Goal: Task Accomplishment & Management: Use online tool/utility

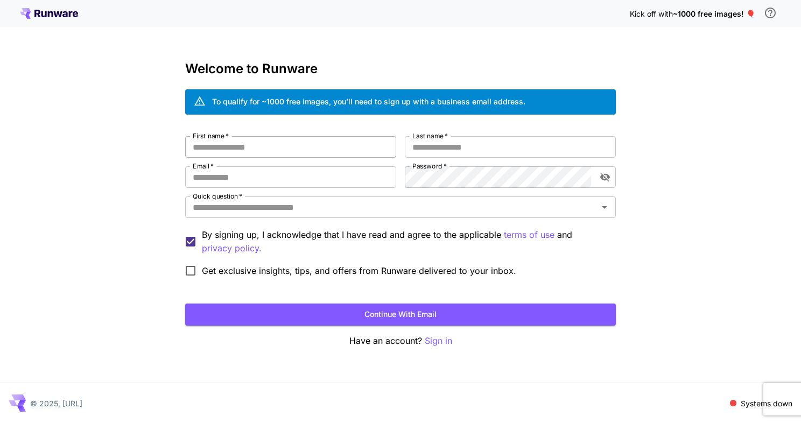
click at [279, 157] on input "First name   *" at bounding box center [290, 147] width 211 height 22
type input "******"
type input "*******"
click at [276, 178] on input "Email   *" at bounding box center [290, 177] width 211 height 22
type input "**********"
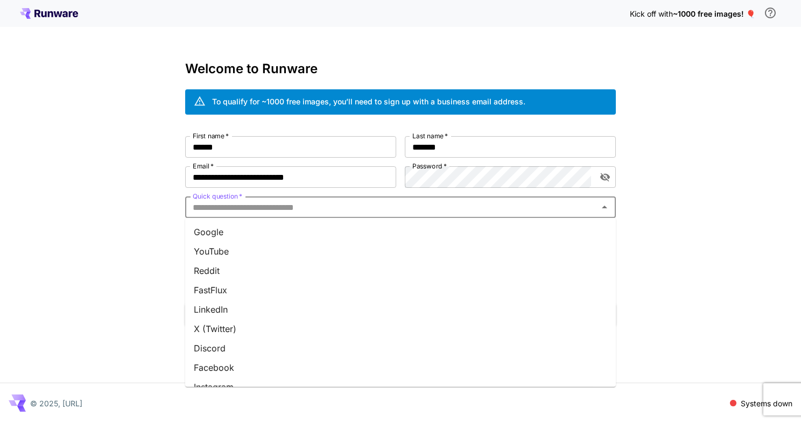
click at [463, 208] on input "Quick question   *" at bounding box center [392, 207] width 407 height 15
type input "**"
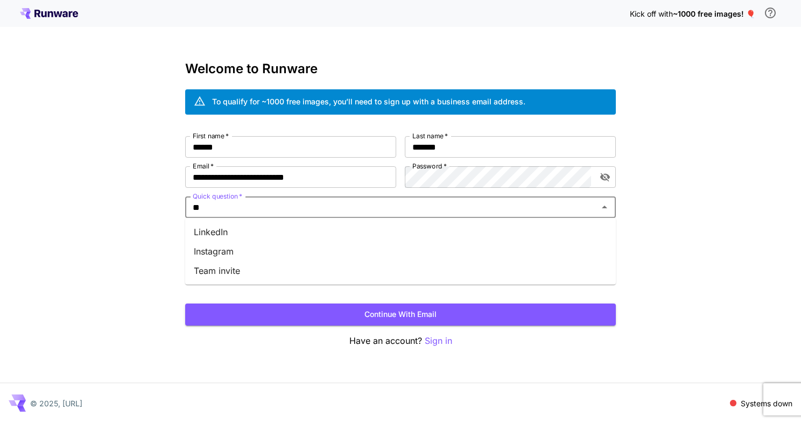
click at [329, 246] on li "Instagram" at bounding box center [400, 251] width 431 height 19
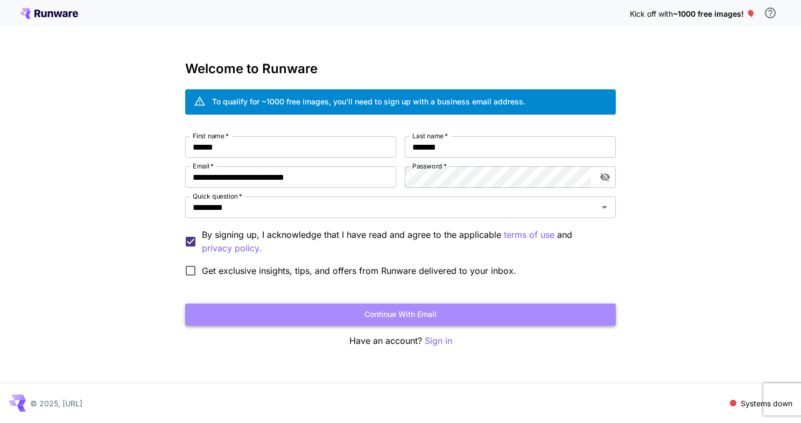
click at [336, 316] on button "Continue with email" at bounding box center [400, 315] width 431 height 22
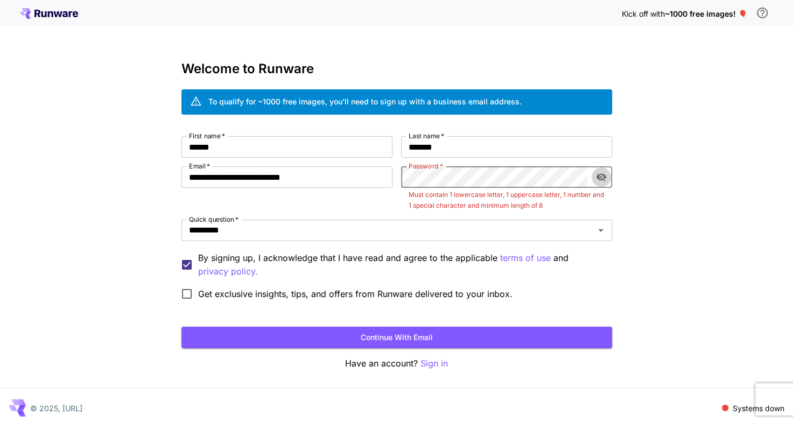
click at [603, 176] on icon "toggle password visibility" at bounding box center [601, 177] width 11 height 11
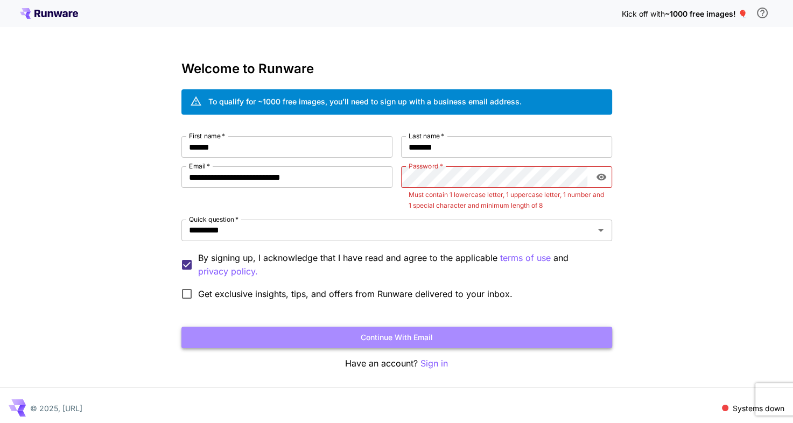
click at [467, 335] on button "Continue with email" at bounding box center [397, 338] width 431 height 22
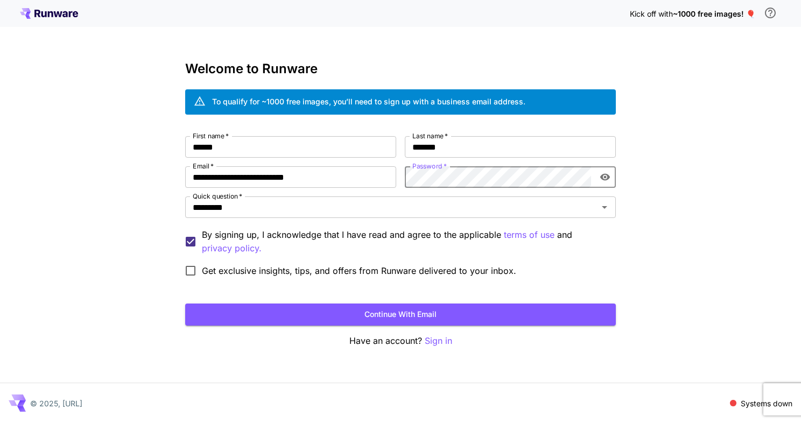
click button "Continue with email" at bounding box center [400, 315] width 431 height 22
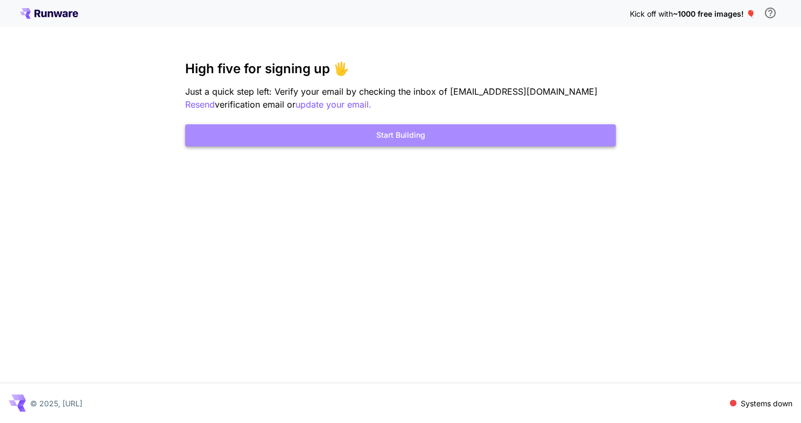
click at [420, 145] on button "Start Building" at bounding box center [400, 135] width 431 height 22
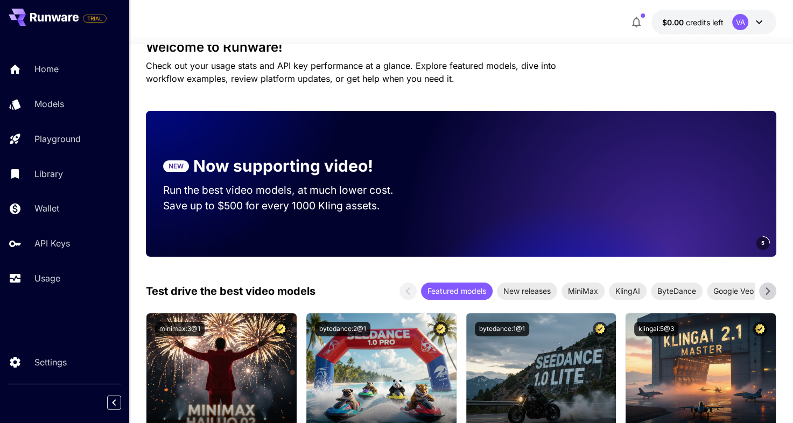
scroll to position [155, 0]
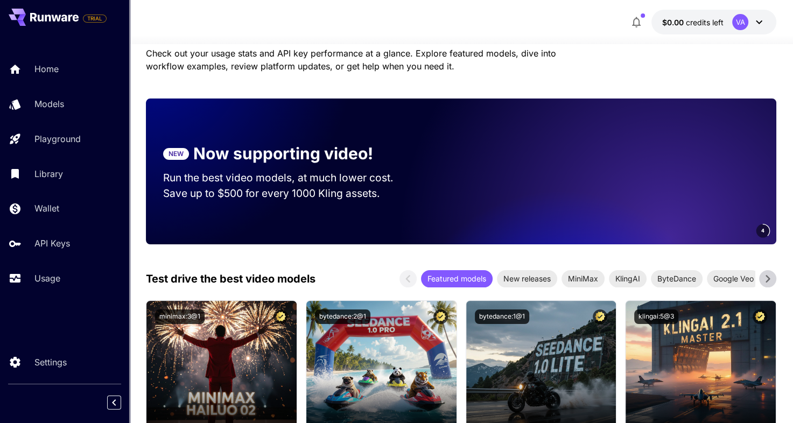
click at [477, 169] on video at bounding box center [626, 172] width 302 height 146
drag, startPoint x: 492, startPoint y: 171, endPoint x: 515, endPoint y: 132, distance: 44.7
click at [515, 132] on video at bounding box center [626, 172] width 302 height 146
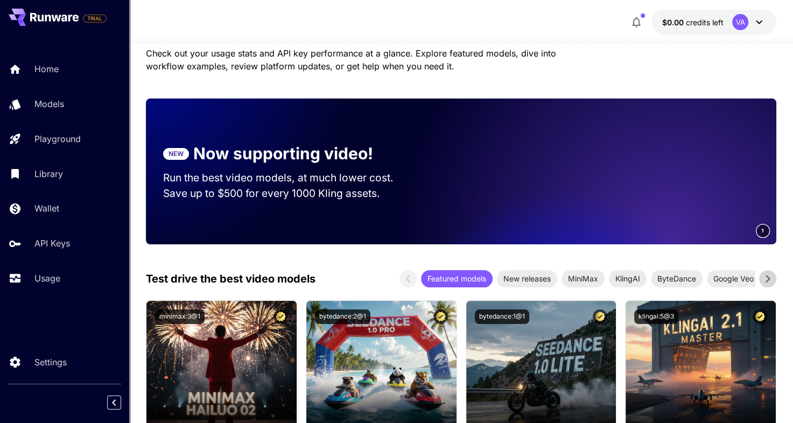
click at [414, 217] on section "NEW Now supporting video! Run the best video models, at much lower cost. Save u…" at bounding box center [288, 171] width 285 height 94
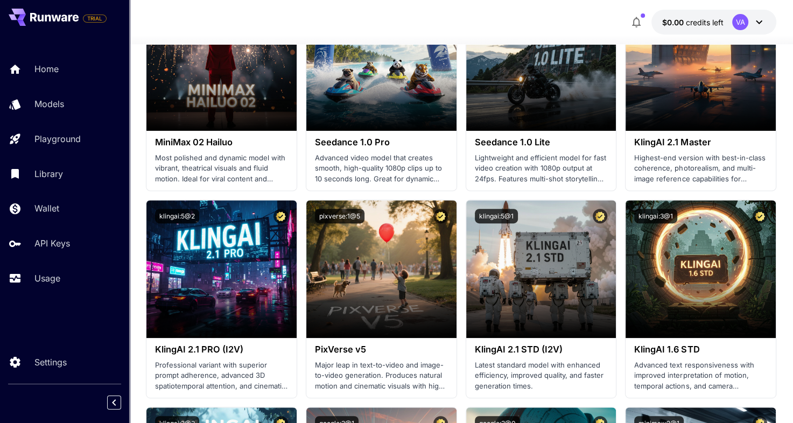
scroll to position [463, 0]
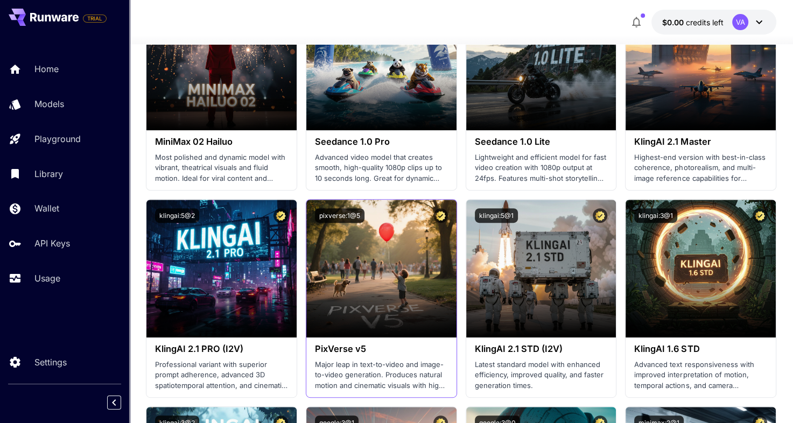
click at [414, 217] on div "pixverse:1@5" at bounding box center [381, 215] width 133 height 15
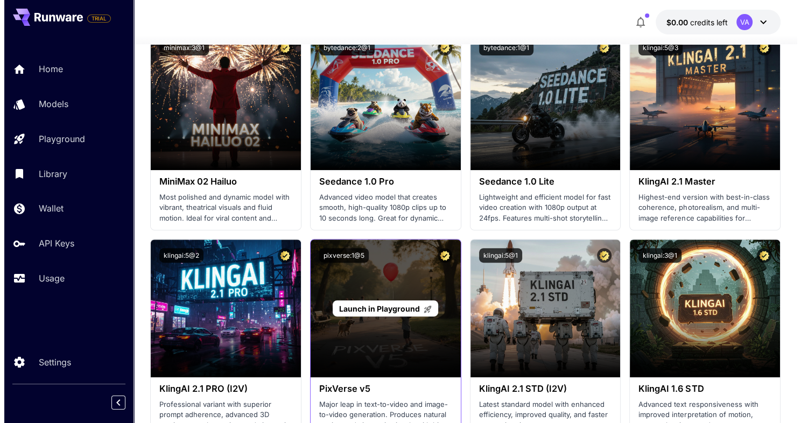
scroll to position [422, 0]
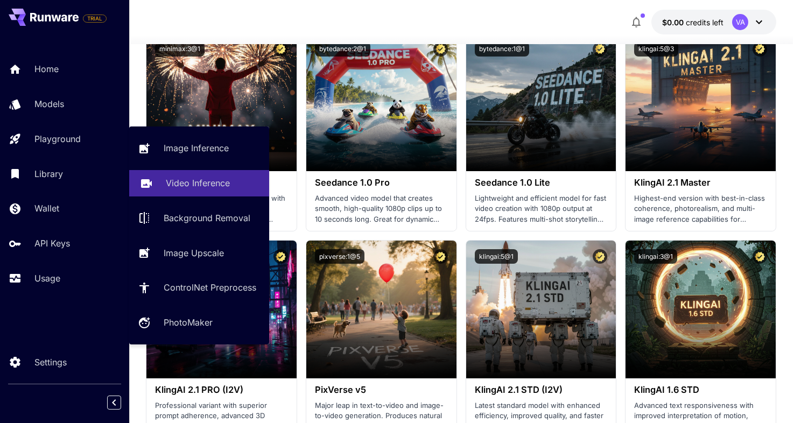
click at [185, 178] on p "Video Inference" at bounding box center [198, 183] width 64 height 13
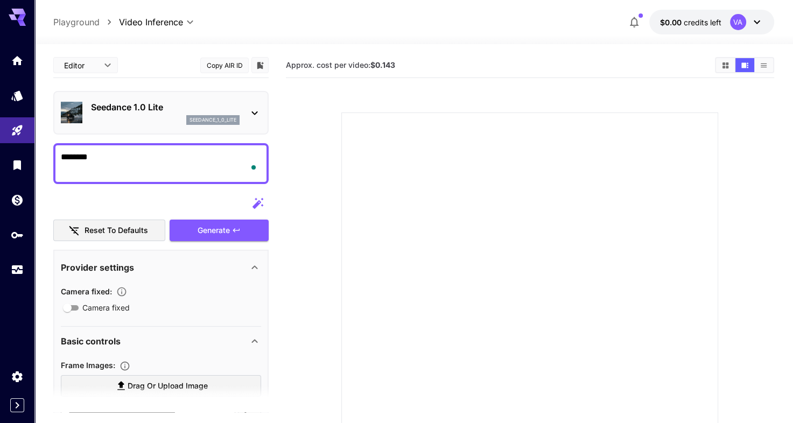
type textarea "******"
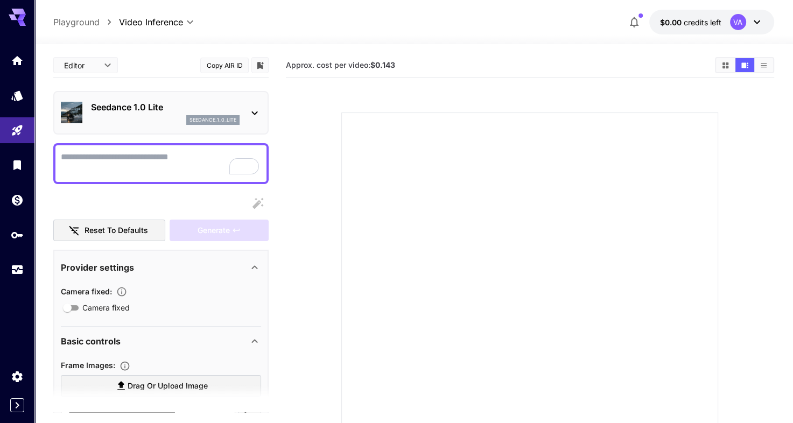
type textarea "*"
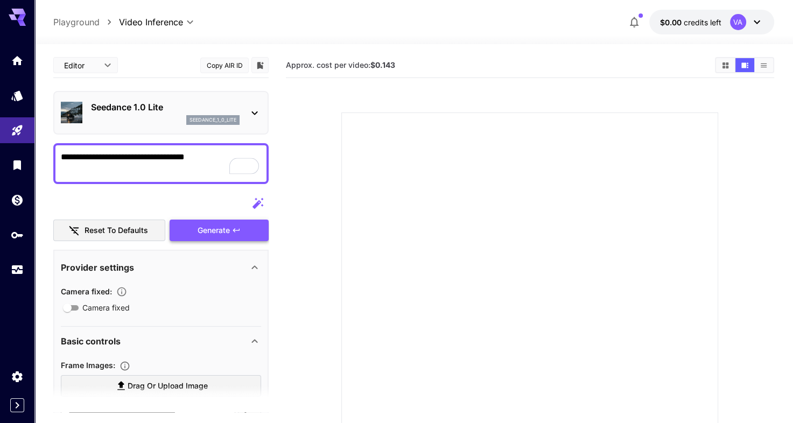
type textarea "**********"
click at [206, 238] on div "Generate" at bounding box center [219, 231] width 99 height 22
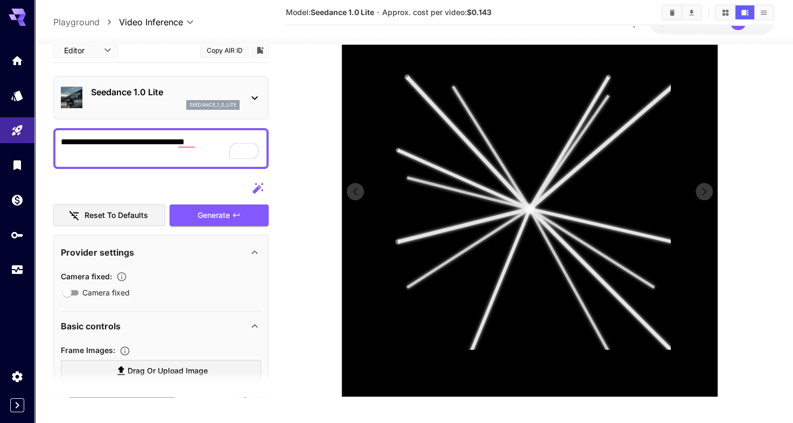
scroll to position [220, 0]
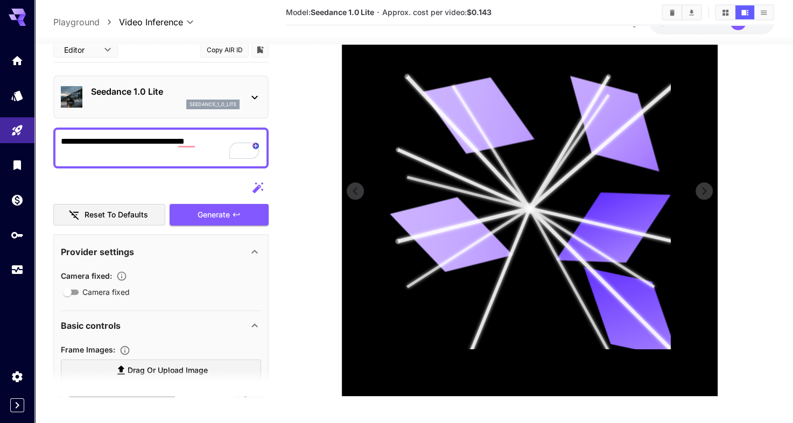
drag, startPoint x: 523, startPoint y: 222, endPoint x: 529, endPoint y: 202, distance: 21.3
click at [529, 202] on icon at bounding box center [530, 208] width 282 height 282
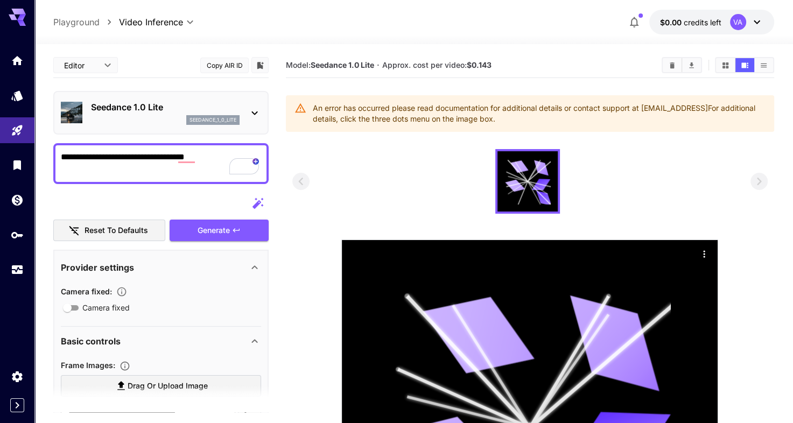
click at [753, 18] on icon at bounding box center [757, 22] width 13 height 13
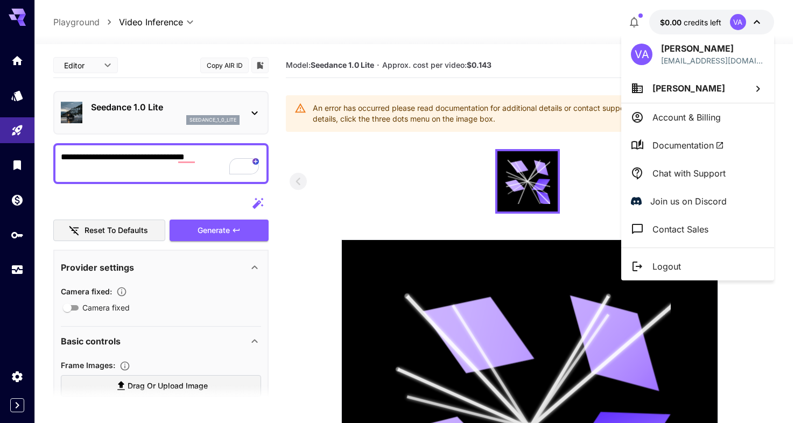
click at [753, 18] on div at bounding box center [400, 211] width 801 height 423
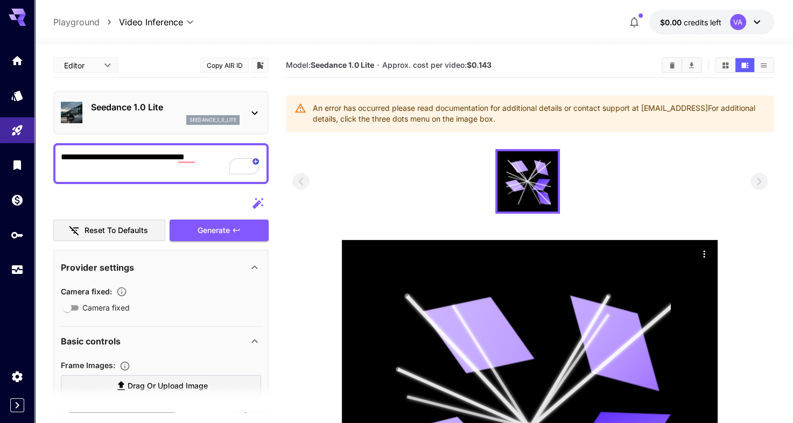
scroll to position [226, 0]
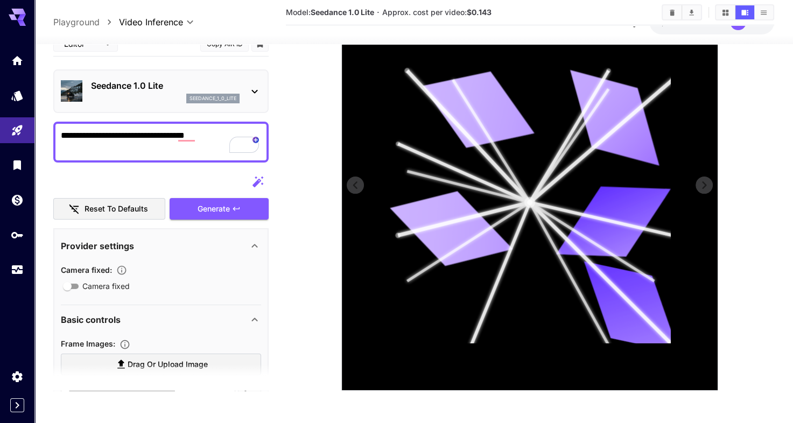
click at [530, 204] on g at bounding box center [536, 208] width 280 height 280
click at [700, 186] on div at bounding box center [529, 202] width 377 height 377
click at [532, 201] on icon at bounding box center [530, 202] width 282 height 282
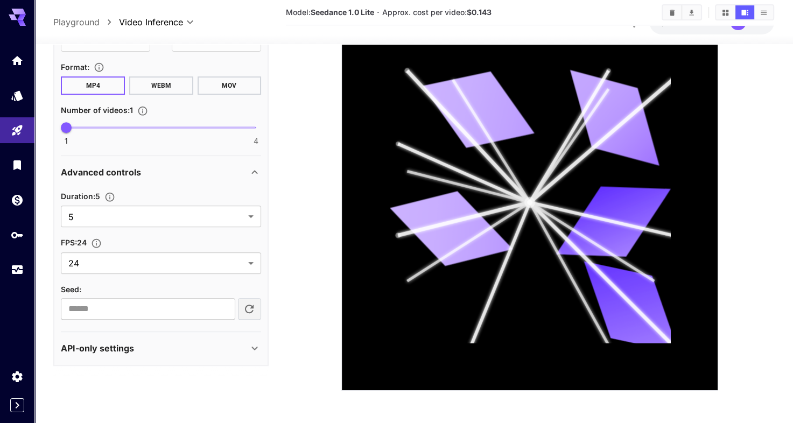
scroll to position [0, 0]
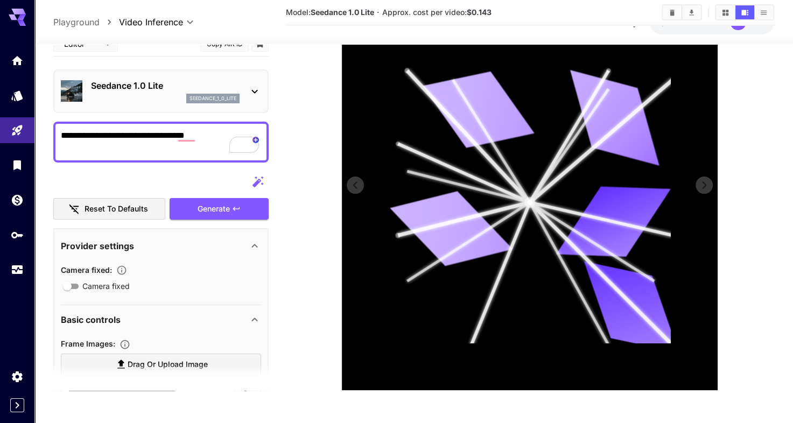
click at [520, 217] on icon at bounding box center [530, 202] width 282 height 282
drag, startPoint x: 520, startPoint y: 217, endPoint x: 661, endPoint y: 115, distance: 174.0
click at [661, 115] on icon at bounding box center [530, 202] width 282 height 282
drag, startPoint x: 532, startPoint y: 174, endPoint x: 523, endPoint y: 255, distance: 81.8
click at [523, 255] on icon at bounding box center [530, 202] width 282 height 282
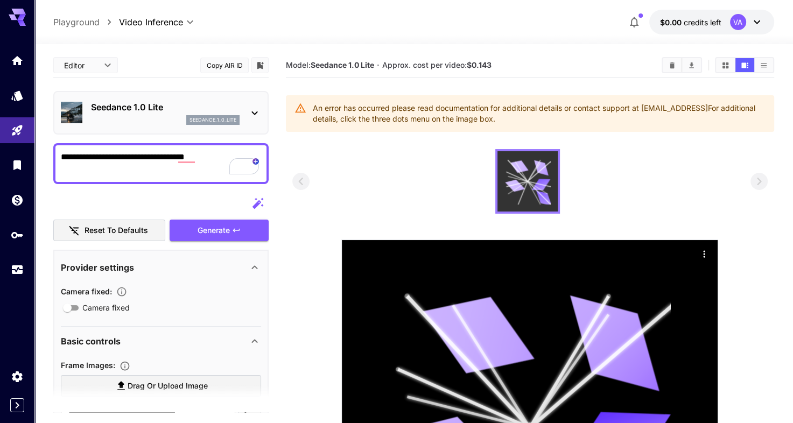
click at [515, 176] on icon at bounding box center [527, 181] width 45 height 45
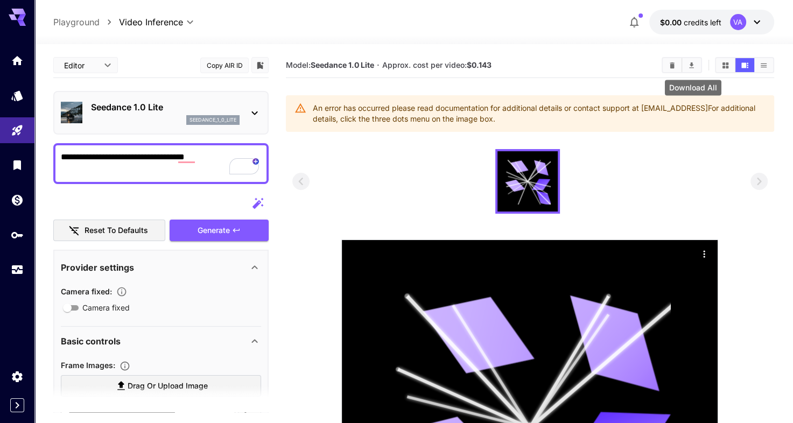
click at [695, 61] on icon "Download All" at bounding box center [692, 65] width 8 height 8
click at [420, 156] on div at bounding box center [530, 181] width 476 height 65
